Goal: Task Accomplishment & Management: Use online tool/utility

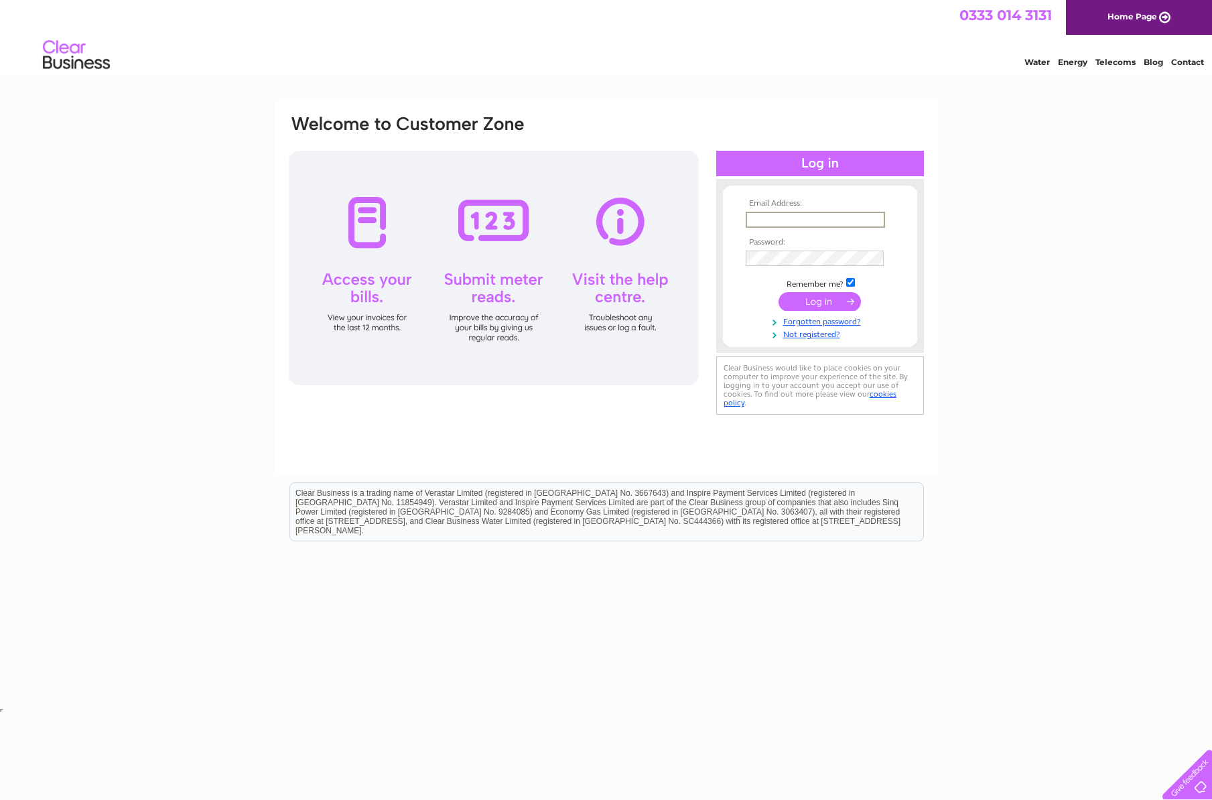
type input "info@lalbadoro.com"
click at [830, 299] on input "submit" at bounding box center [819, 300] width 82 height 19
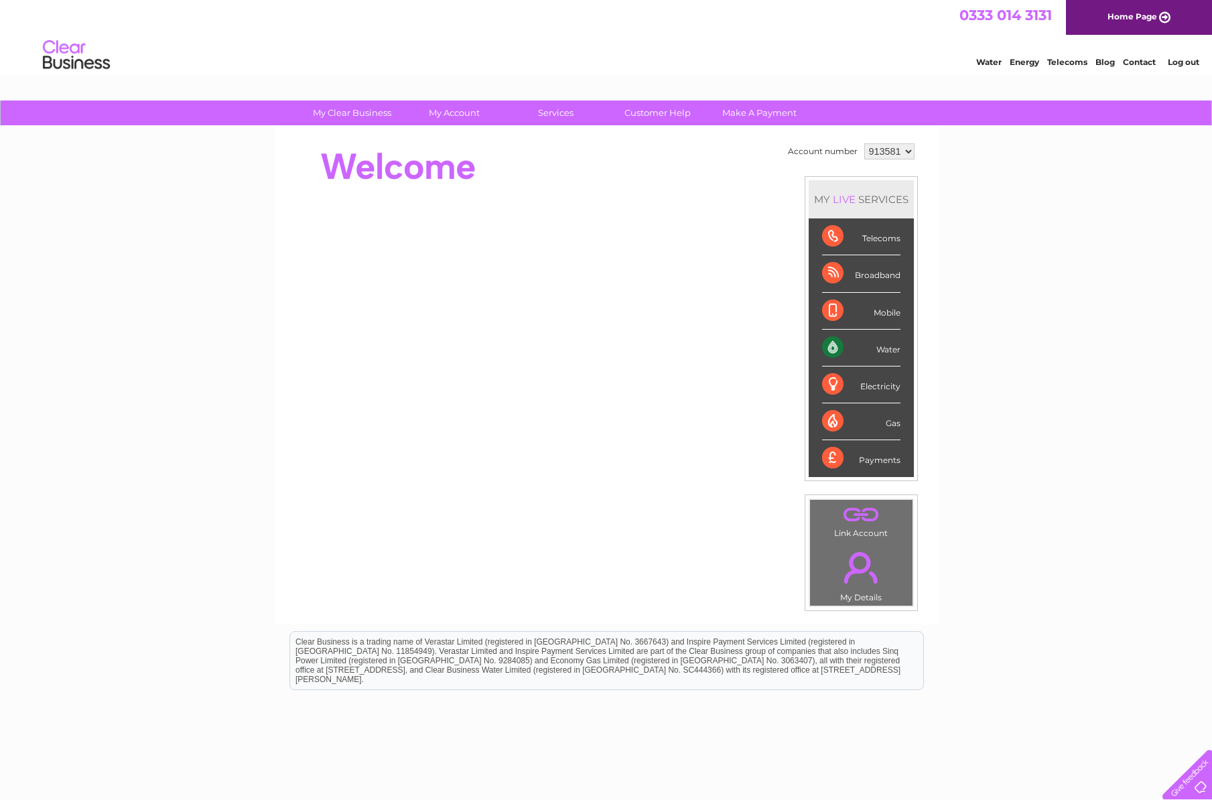
click at [1145, 23] on link "Home Page" at bounding box center [1139, 17] width 146 height 35
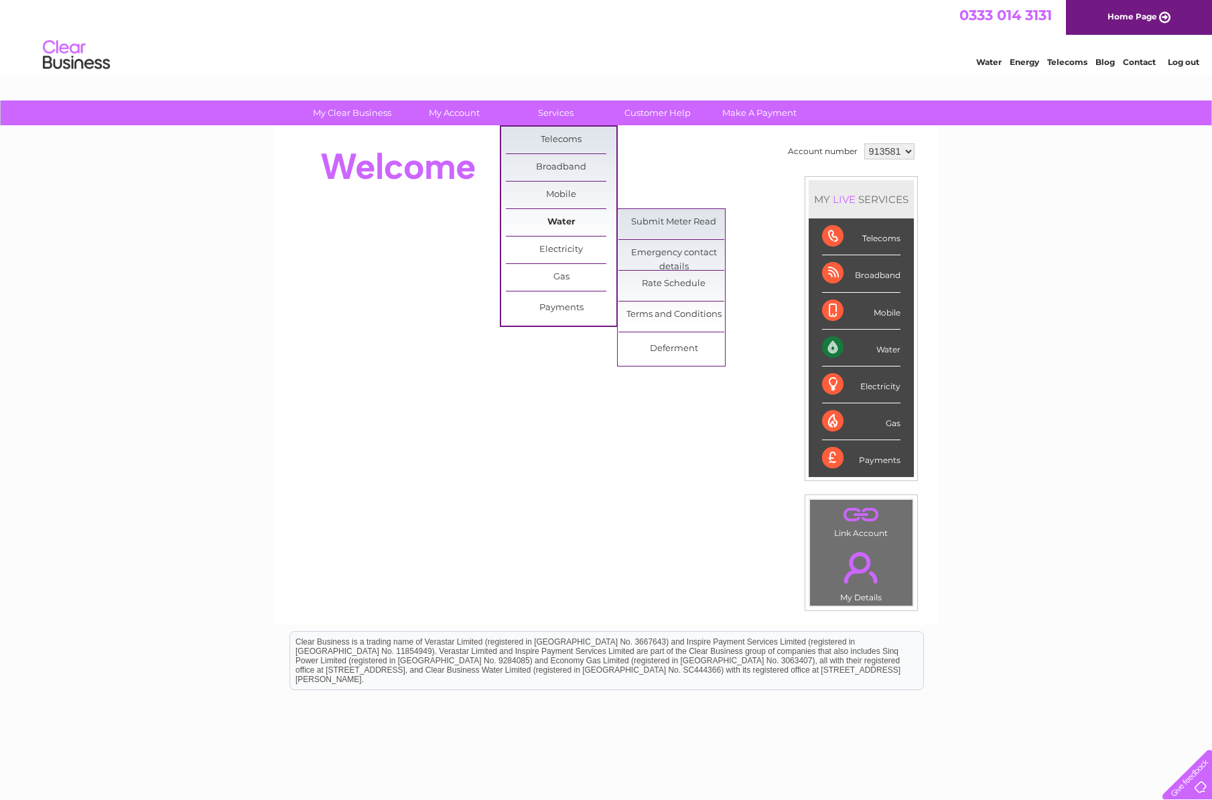
click at [576, 219] on link "Water" at bounding box center [561, 222] width 111 height 27
click at [673, 219] on link "Submit Meter Read" at bounding box center [673, 222] width 111 height 27
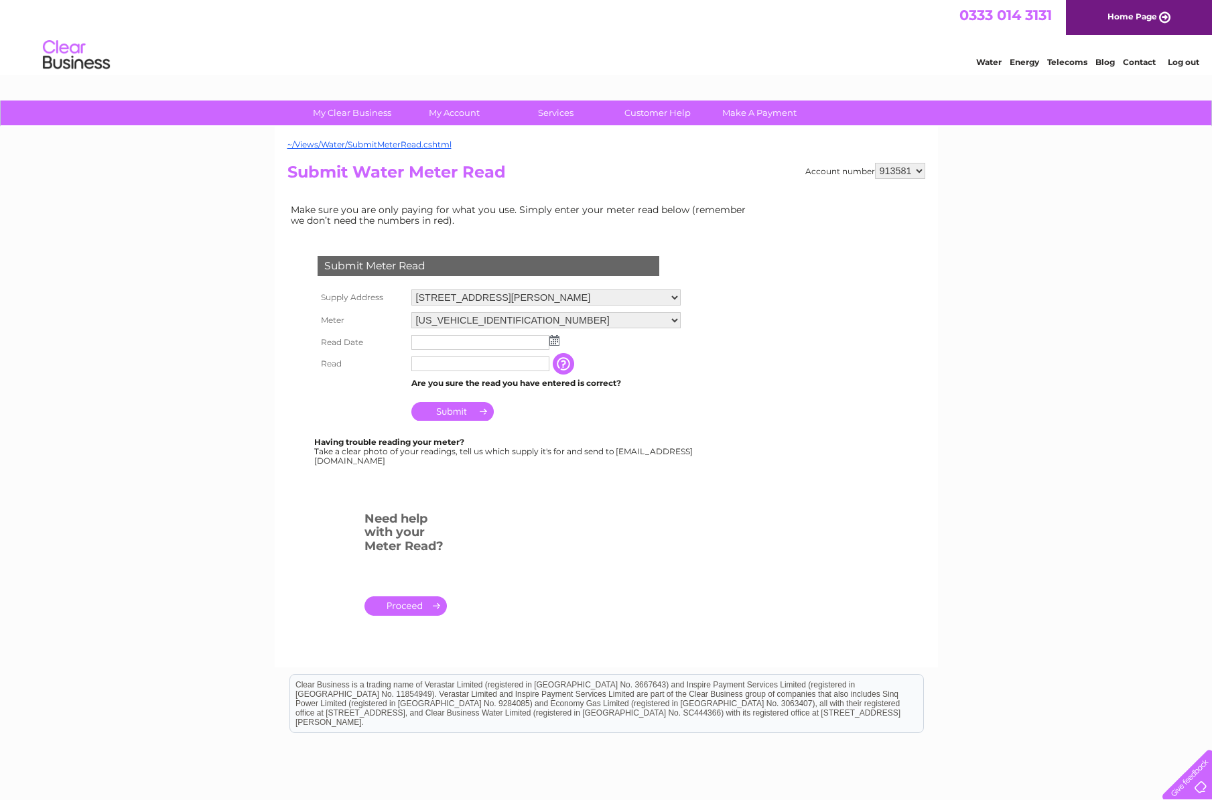
click at [534, 338] on input "text" at bounding box center [480, 342] width 138 height 15
click at [559, 337] on img at bounding box center [556, 341] width 10 height 11
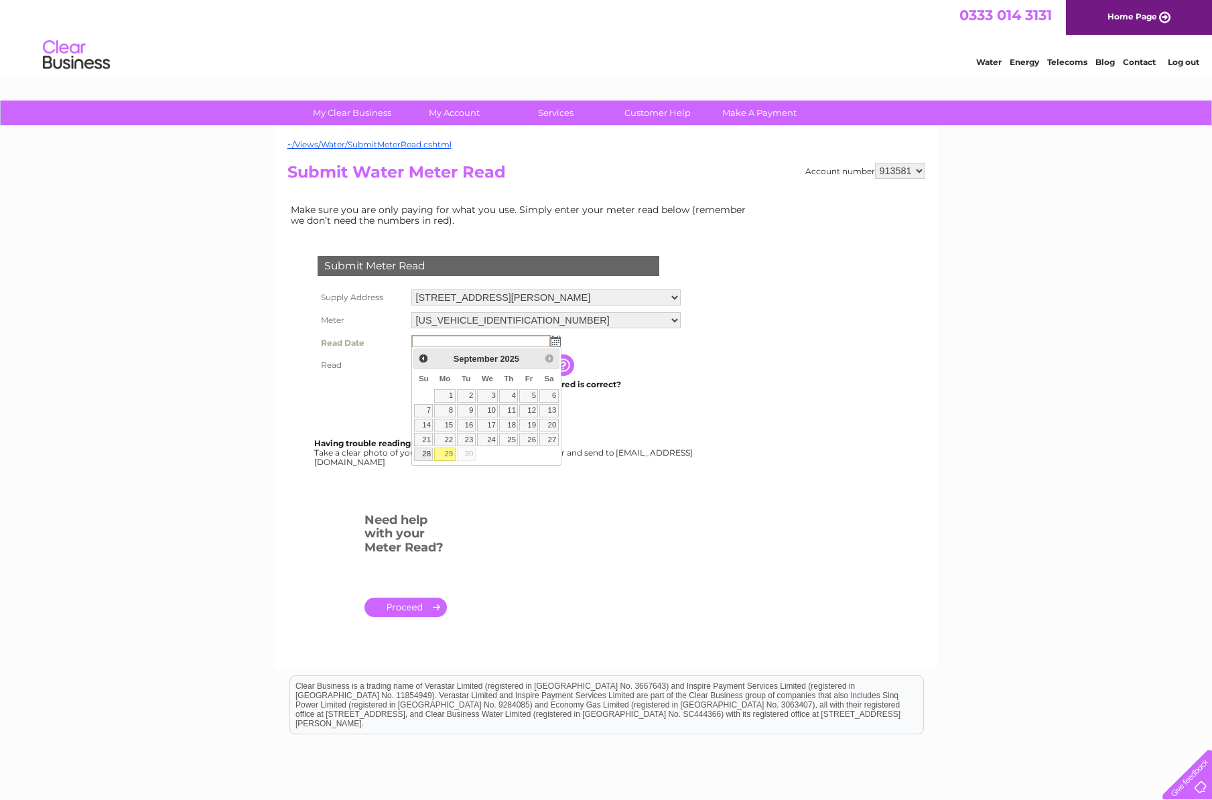
click at [429, 452] on link "28" at bounding box center [423, 453] width 19 height 13
type input "2025/09/28"
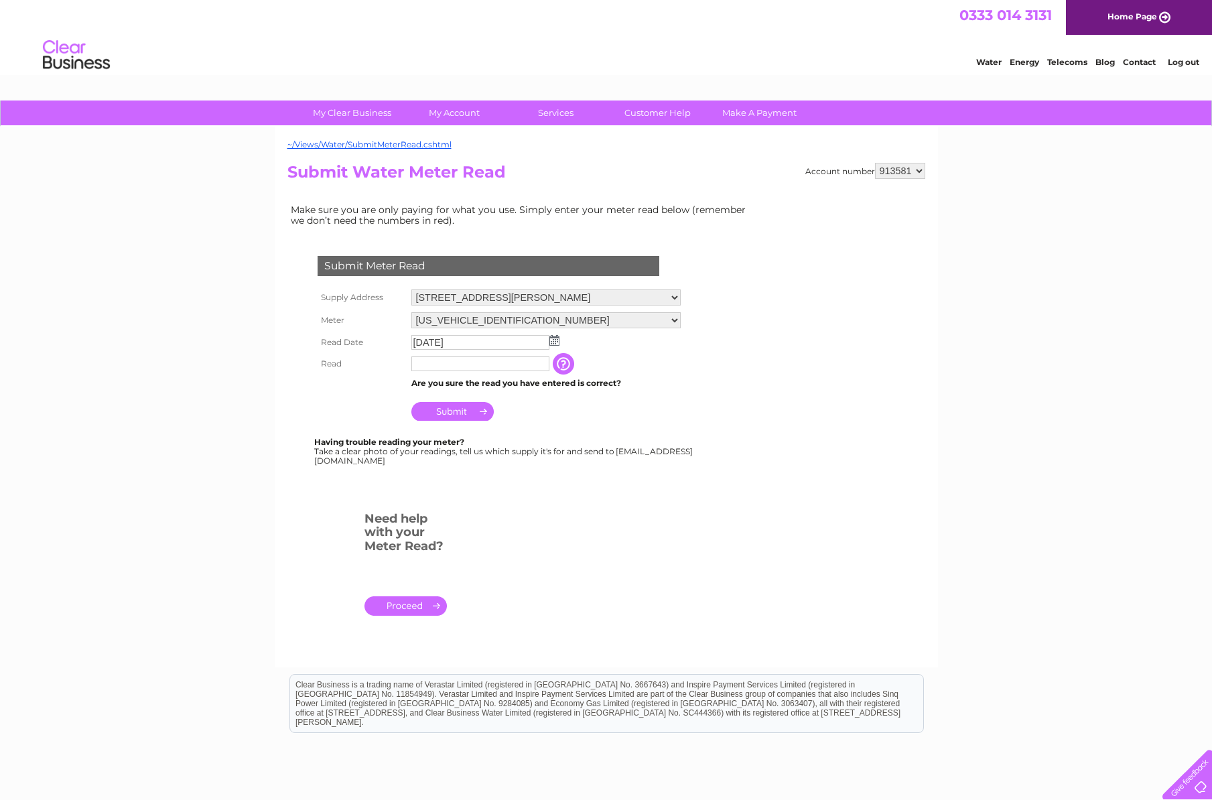
click at [450, 366] on input "text" at bounding box center [480, 363] width 138 height 15
type input "02114"
click at [597, 449] on div "Having trouble reading your meter? Take a clear photo of your readings, tell us…" at bounding box center [504, 450] width 380 height 27
click at [459, 409] on input "Submit" at bounding box center [452, 411] width 82 height 19
